Goal: Information Seeking & Learning: Learn about a topic

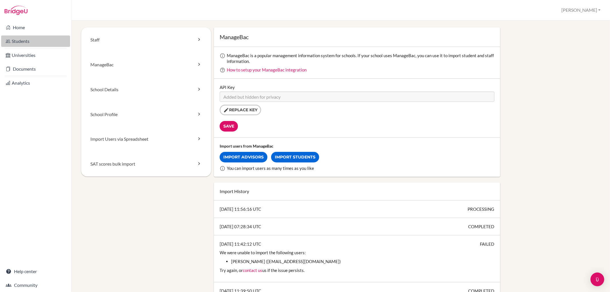
click at [29, 40] on link "Students" at bounding box center [35, 40] width 69 height 11
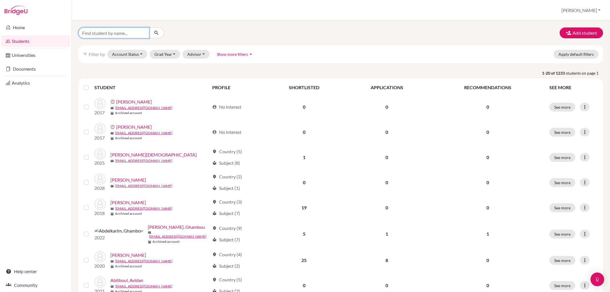
click at [127, 35] on input "Find student by name..." at bounding box center [113, 32] width 71 height 11
type input "fabian"
click button "submit" at bounding box center [156, 32] width 15 height 11
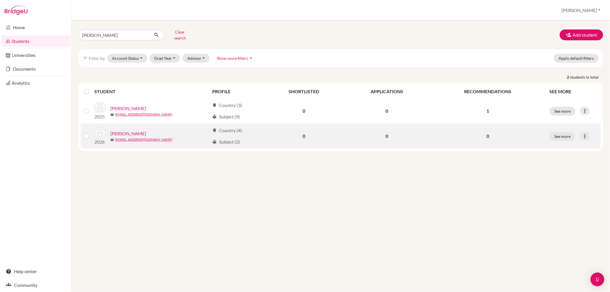
click at [128, 130] on link "Lehmann, Fabian" at bounding box center [128, 133] width 36 height 7
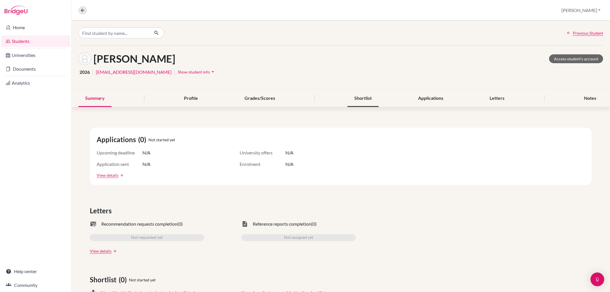
click at [366, 99] on div "Shortlist" at bounding box center [362, 98] width 31 height 17
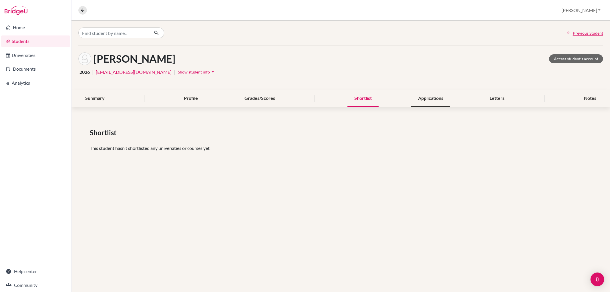
click at [429, 99] on div "Applications" at bounding box center [430, 98] width 39 height 17
click at [89, 99] on div "Summary" at bounding box center [94, 98] width 33 height 17
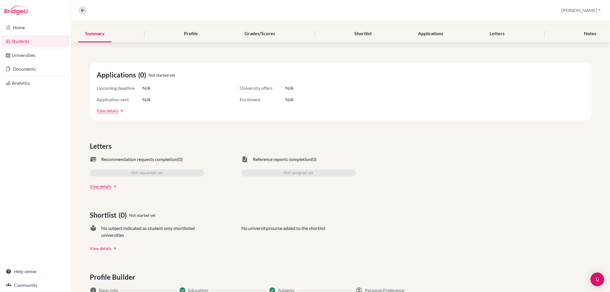
scroll to position [52, 0]
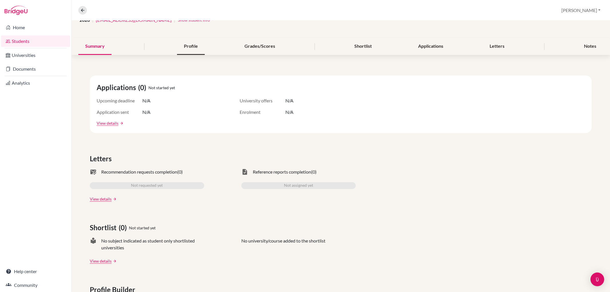
click at [193, 47] on div "Profile" at bounding box center [191, 46] width 28 height 17
